Goal: Communication & Community: Connect with others

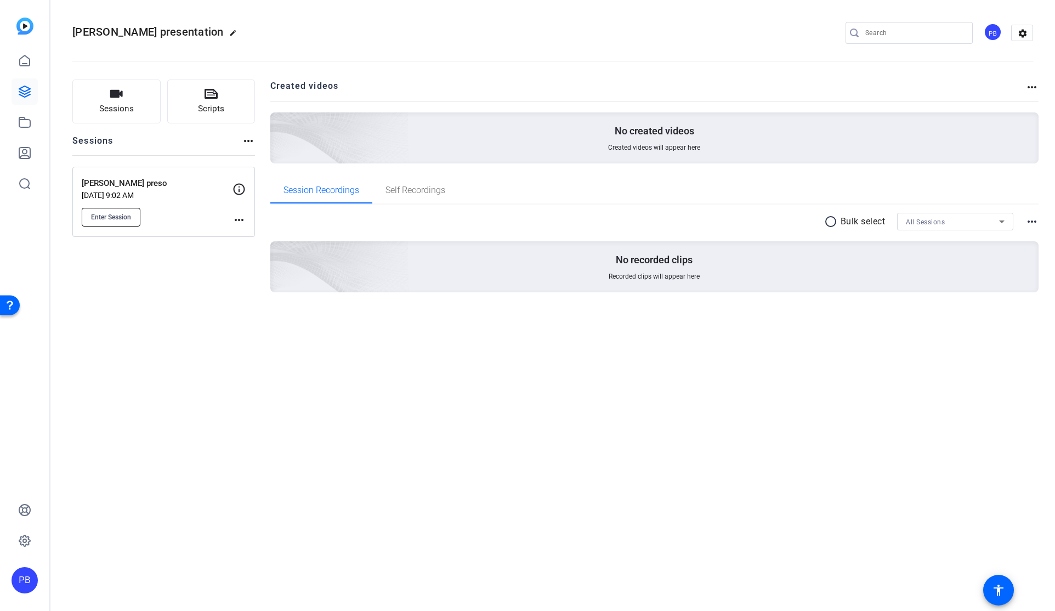
click at [116, 217] on span "Enter Session" at bounding box center [111, 217] width 40 height 9
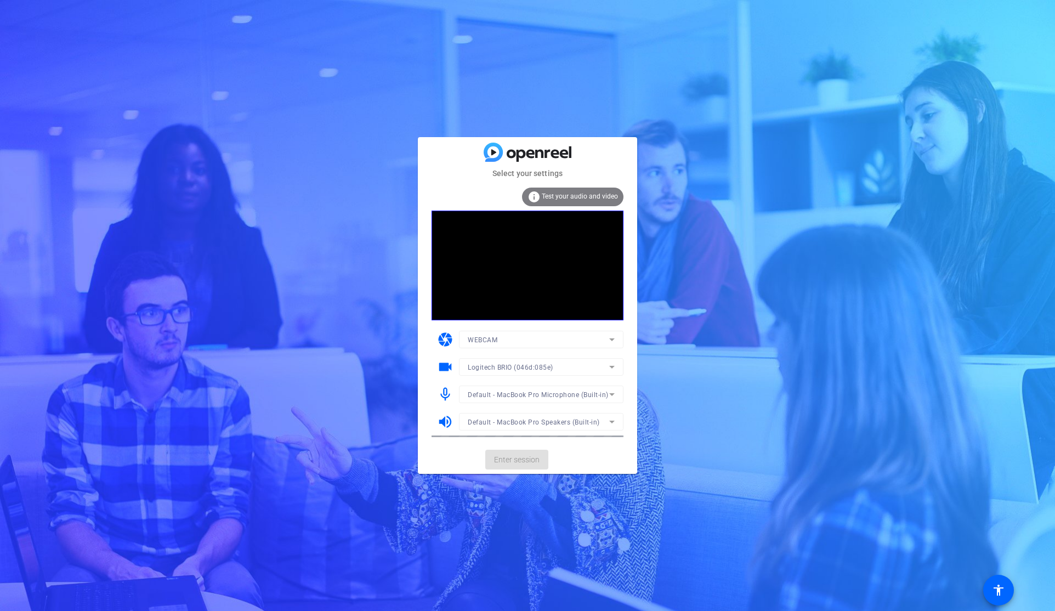
click at [511, 461] on mat-card-actions "Enter session" at bounding box center [527, 459] width 219 height 29
click at [518, 461] on span "Enter session" at bounding box center [517, 460] width 46 height 12
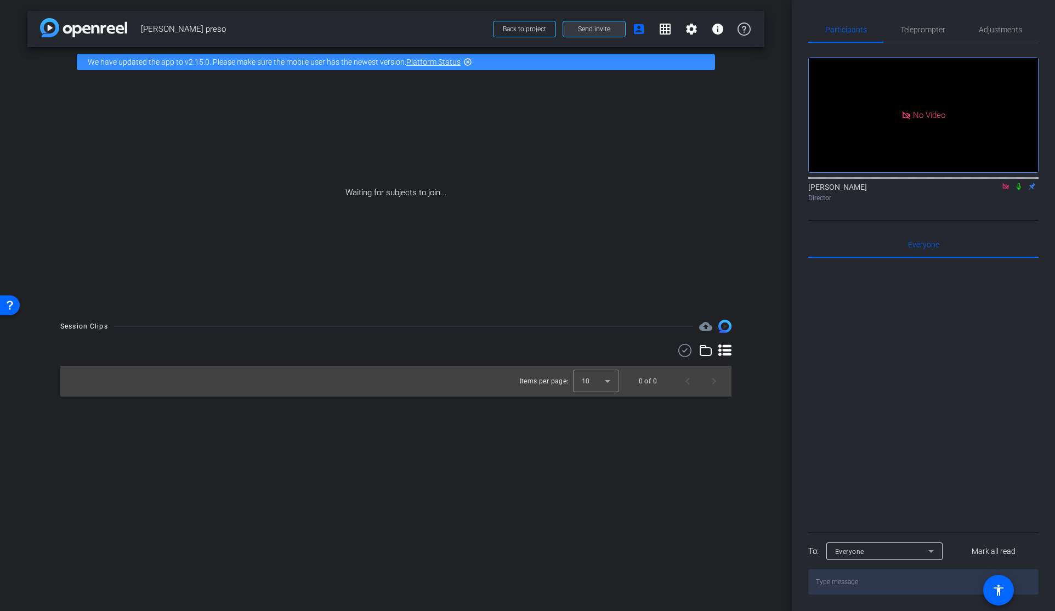
click at [594, 27] on span "Send invite" at bounding box center [594, 29] width 32 height 9
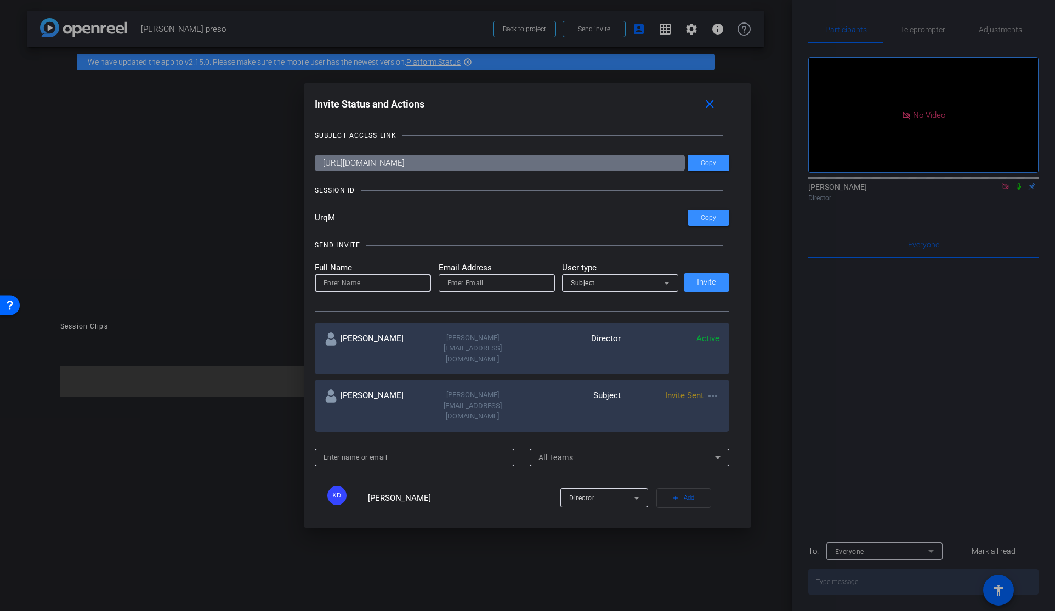
click at [335, 284] on input at bounding box center [373, 282] width 99 height 13
type input "[PERSON_NAME]"
click at [477, 283] on input "email" at bounding box center [497, 282] width 99 height 13
paste input "[EMAIL_ADDRESS][DOMAIN_NAME]"
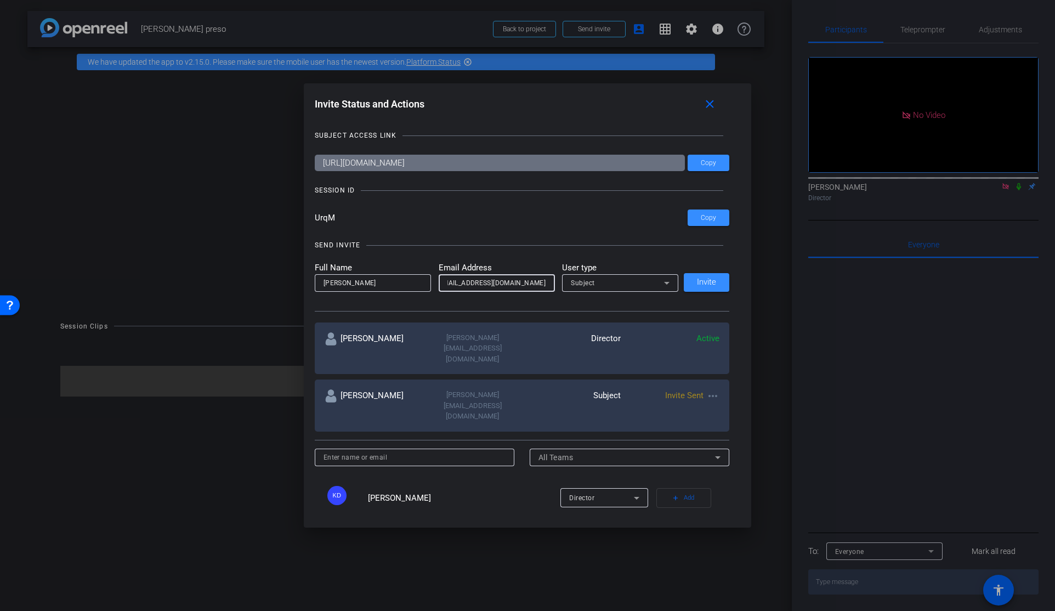
type input "[EMAIL_ADDRESS][DOMAIN_NAME]"
click at [666, 281] on icon at bounding box center [666, 282] width 13 height 13
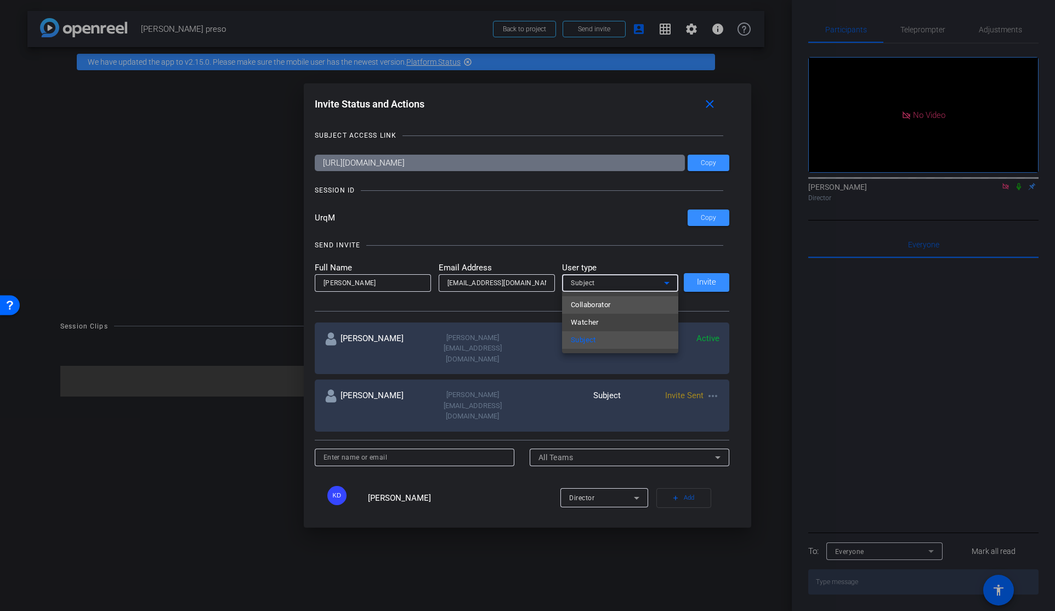
click at [609, 302] on span "Collaborator" at bounding box center [591, 304] width 40 height 13
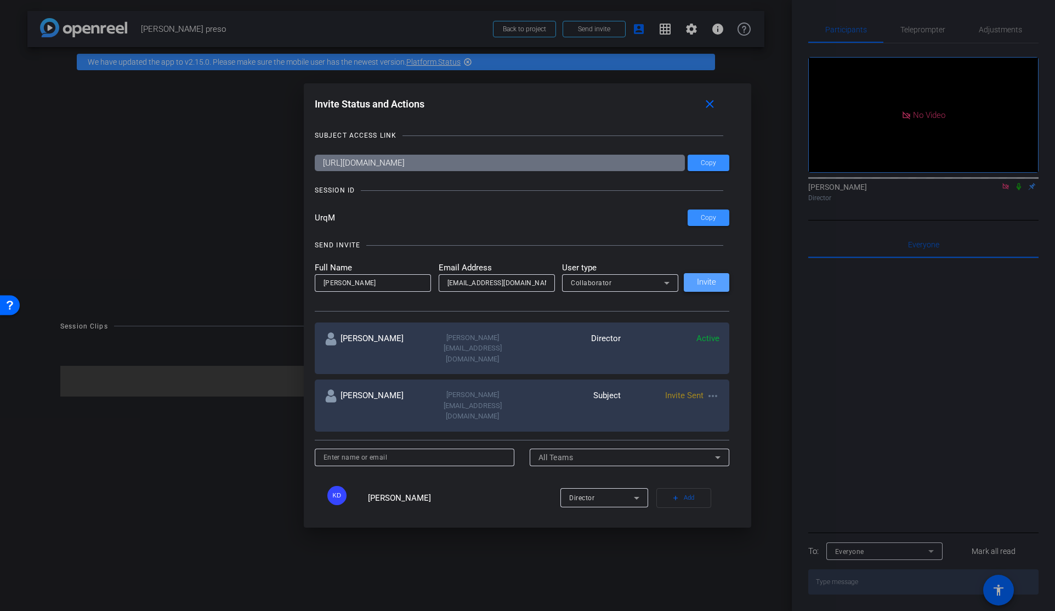
click at [703, 282] on span "Invite" at bounding box center [706, 282] width 19 height 8
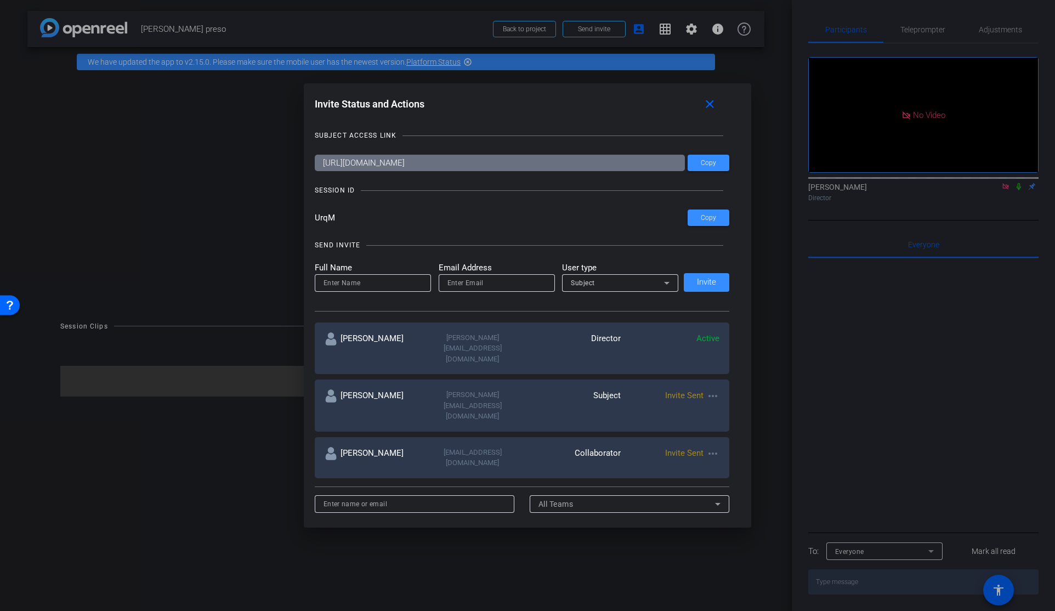
click at [715, 447] on mat-icon "more_horiz" at bounding box center [713, 453] width 13 height 13
drag, startPoint x: 344, startPoint y: 218, endPoint x: 310, endPoint y: 219, distance: 34.0
click at [310, 219] on div at bounding box center [527, 305] width 1055 height 611
click at [703, 215] on span "Copy" at bounding box center [708, 218] width 15 height 8
click at [709, 103] on mat-icon "close" at bounding box center [710, 105] width 14 height 14
